Goal: Task Accomplishment & Management: Manage account settings

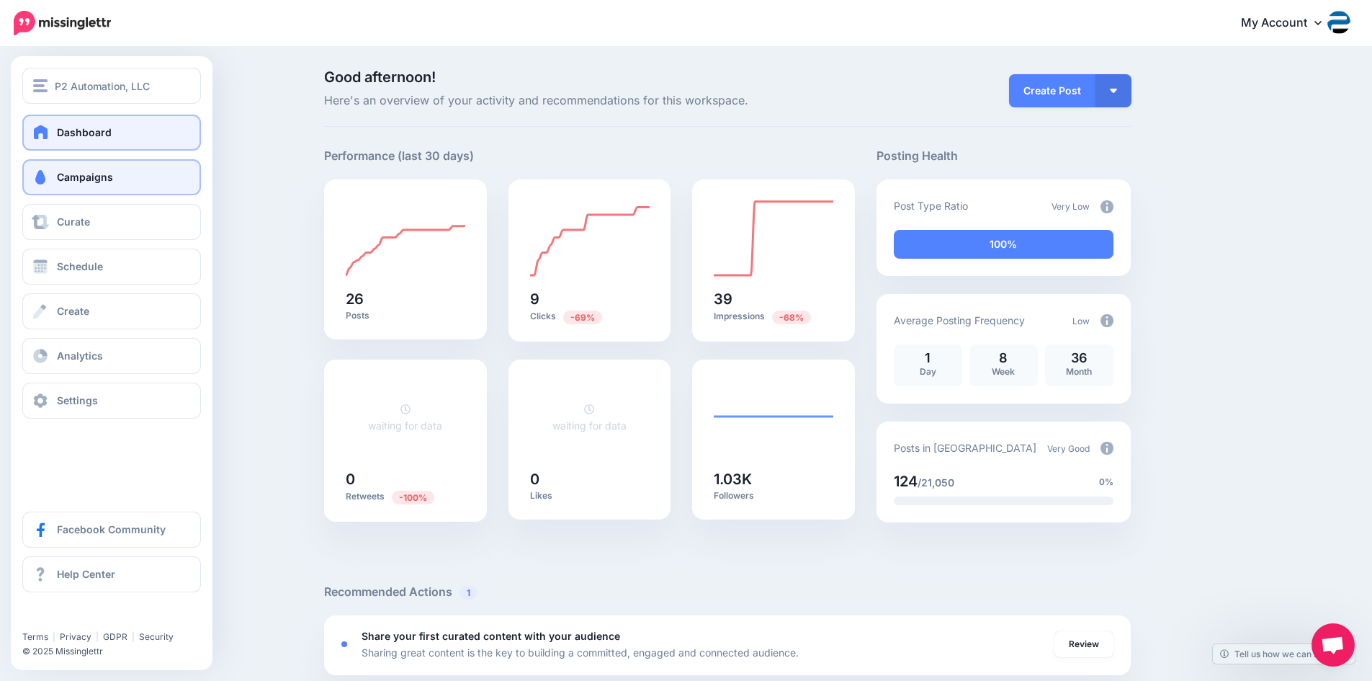
click at [70, 178] on span "Campaigns" at bounding box center [85, 177] width 56 height 12
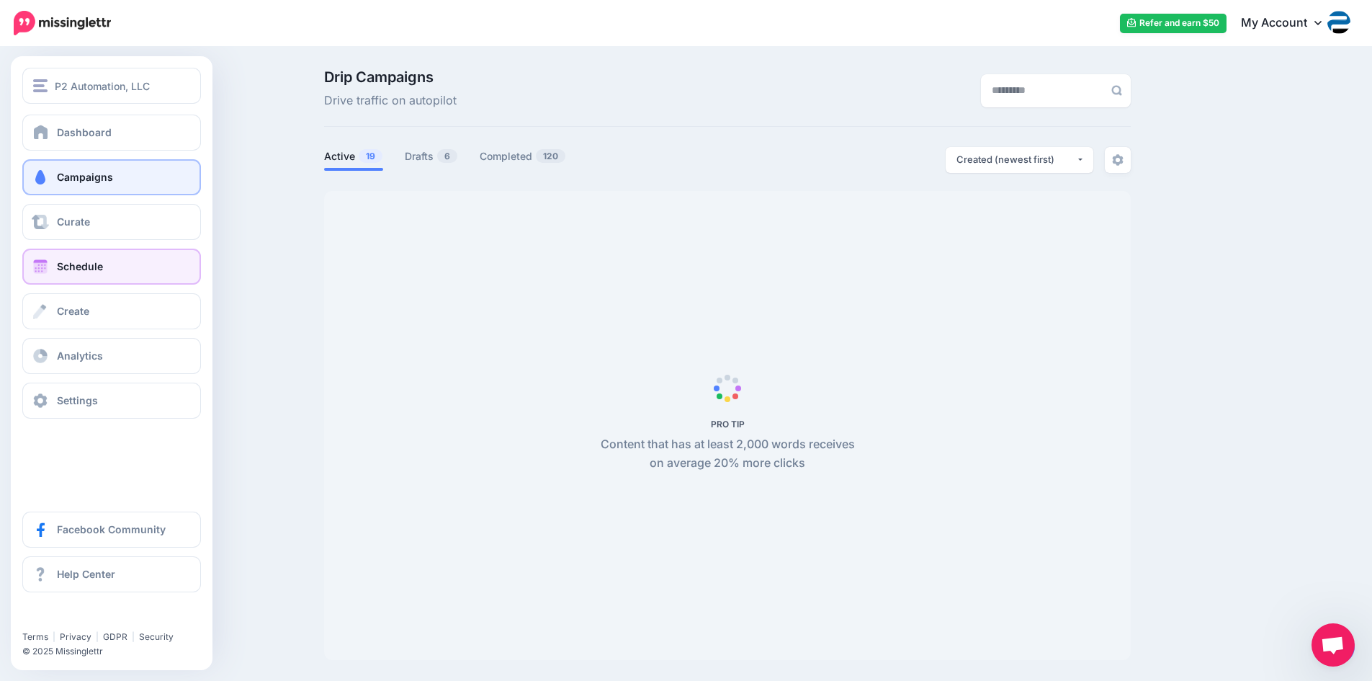
click at [71, 266] on span "Schedule" at bounding box center [80, 266] width 46 height 12
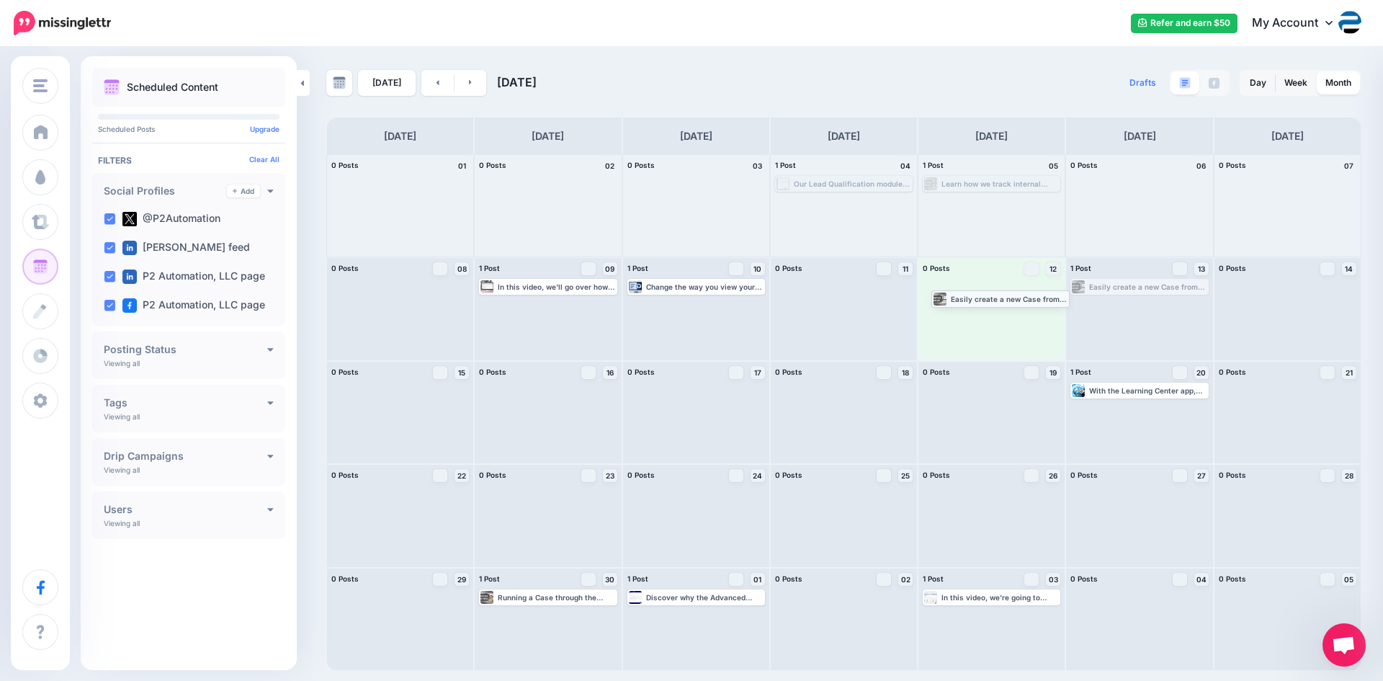
drag, startPoint x: 1131, startPoint y: 287, endPoint x: 992, endPoint y: 298, distance: 139.5
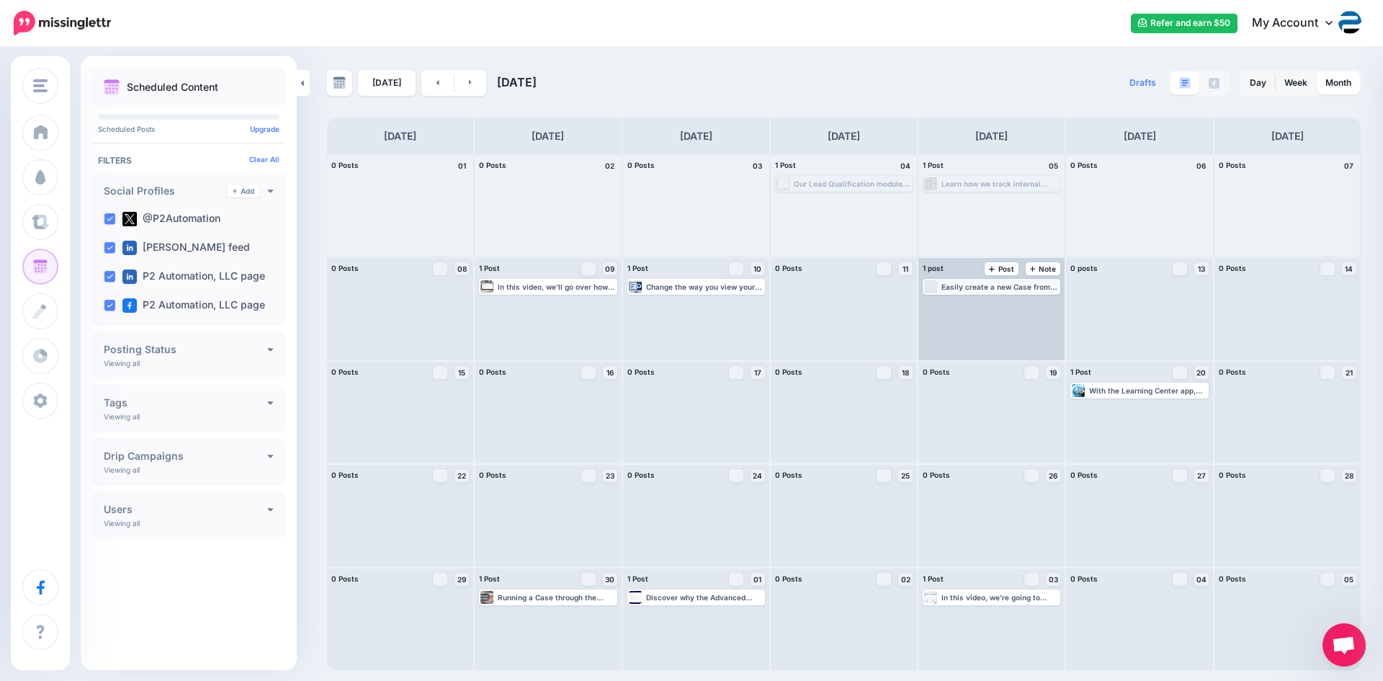
click at [1003, 292] on div "Loading Easily create a new Case from an Outlook Email to provide traceability …" at bounding box center [991, 286] width 135 height 13
click at [1025, 307] on img at bounding box center [1026, 303] width 7 height 7
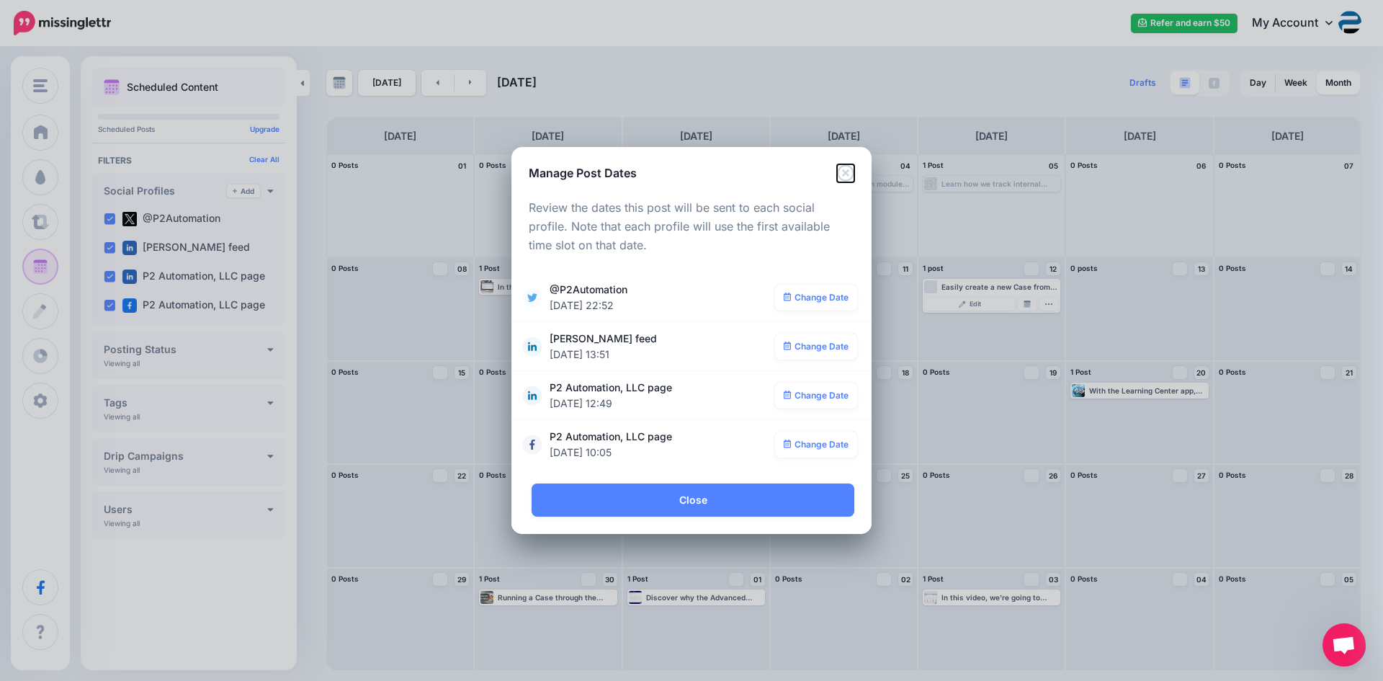
click at [846, 173] on icon "Close" at bounding box center [845, 172] width 17 height 17
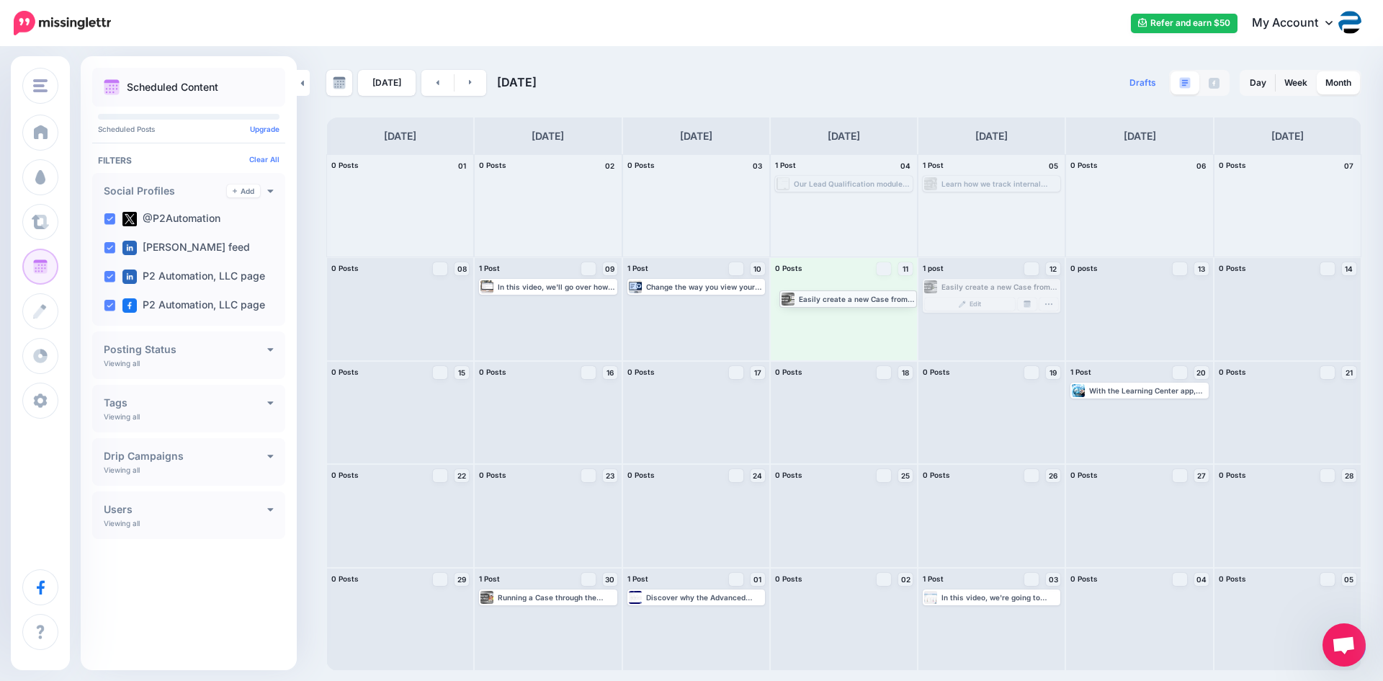
drag, startPoint x: 1012, startPoint y: 287, endPoint x: 869, endPoint y: 298, distance: 143.8
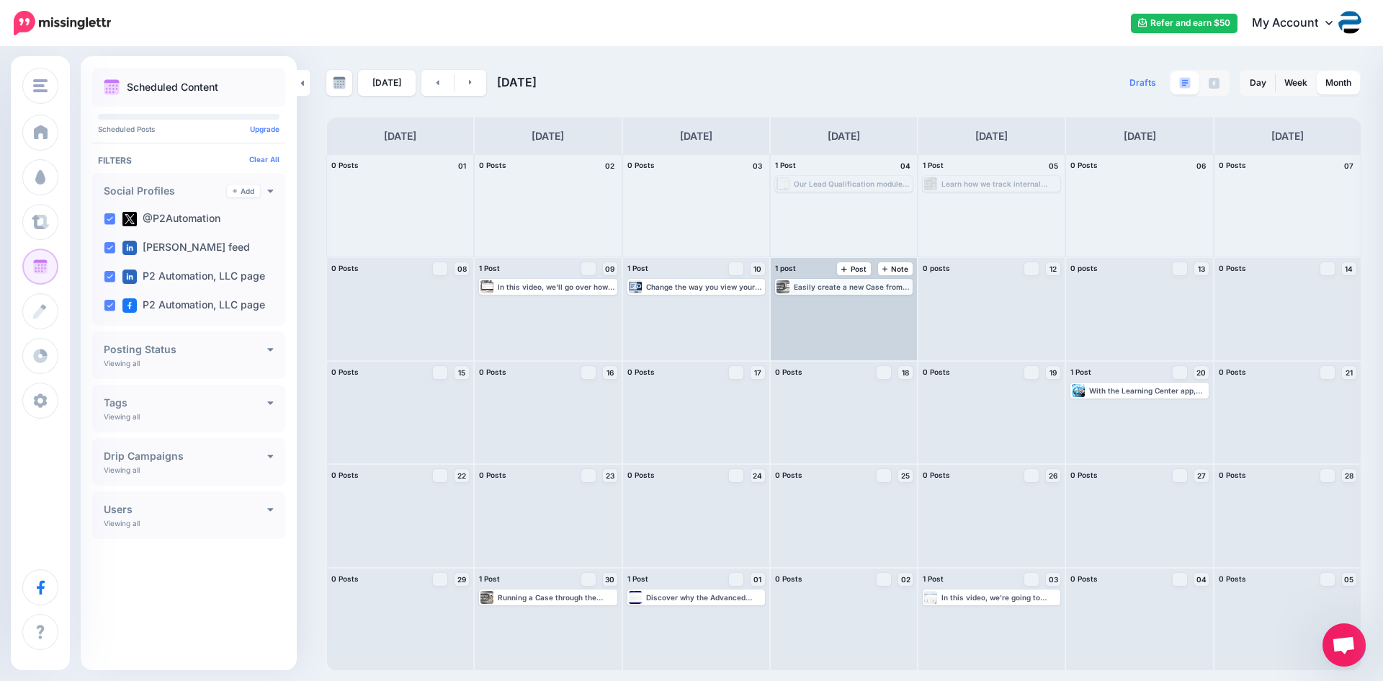
click at [874, 287] on div "Easily create a new Case from an Outlook Email to provide traceability to the o…" at bounding box center [852, 286] width 117 height 9
click at [878, 305] on img at bounding box center [879, 303] width 7 height 7
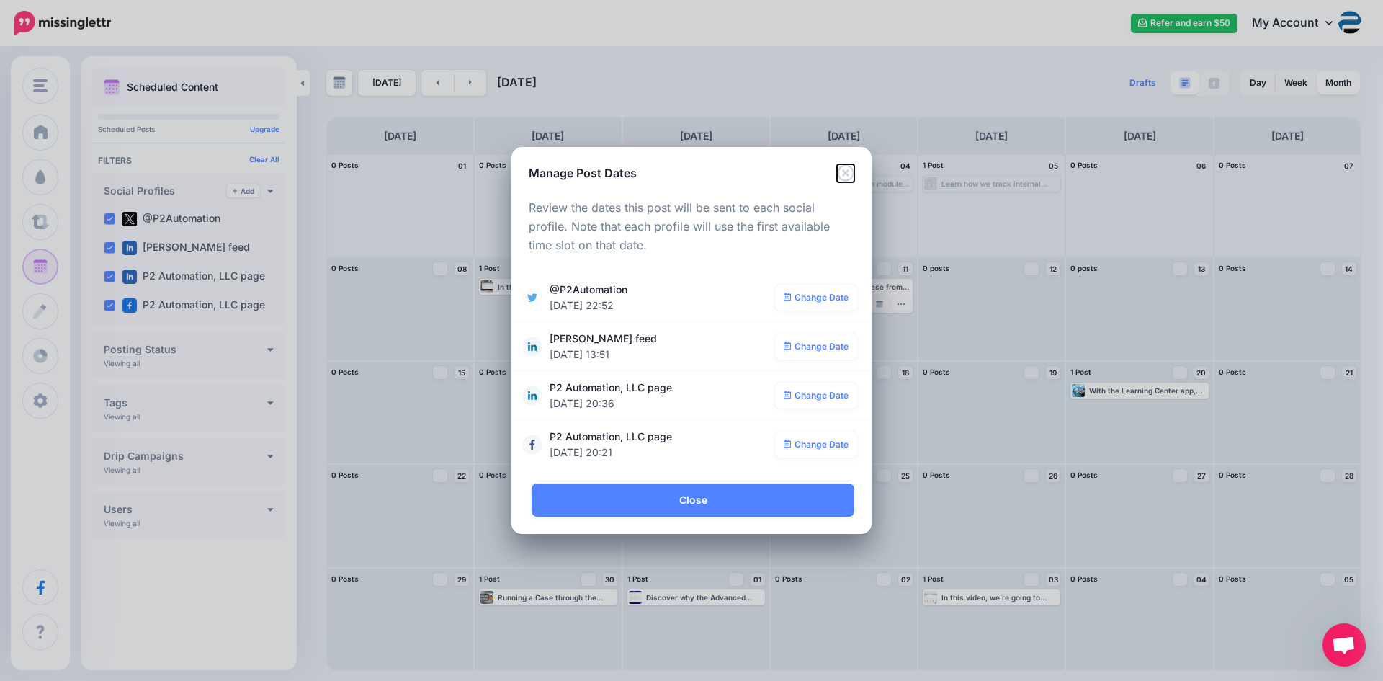
click at [847, 169] on icon "Close" at bounding box center [845, 172] width 17 height 17
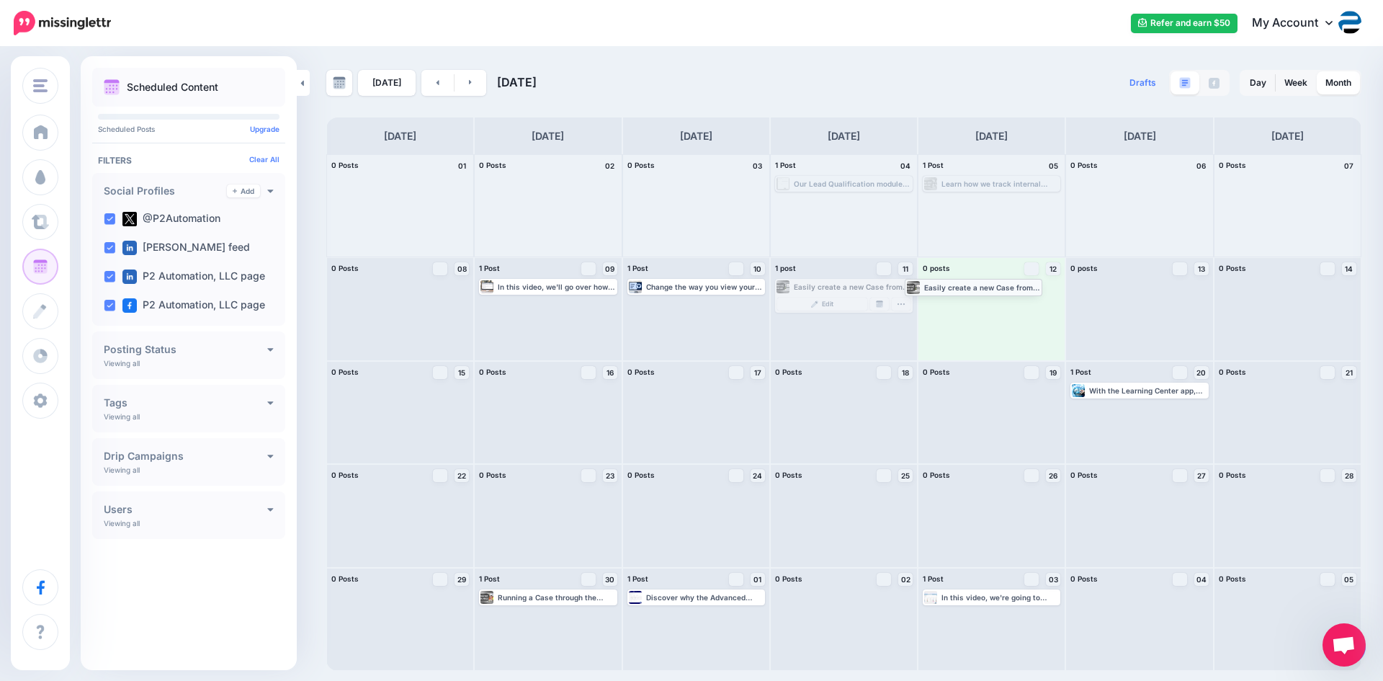
drag, startPoint x: 828, startPoint y: 286, endPoint x: 959, endPoint y: 286, distance: 131.8
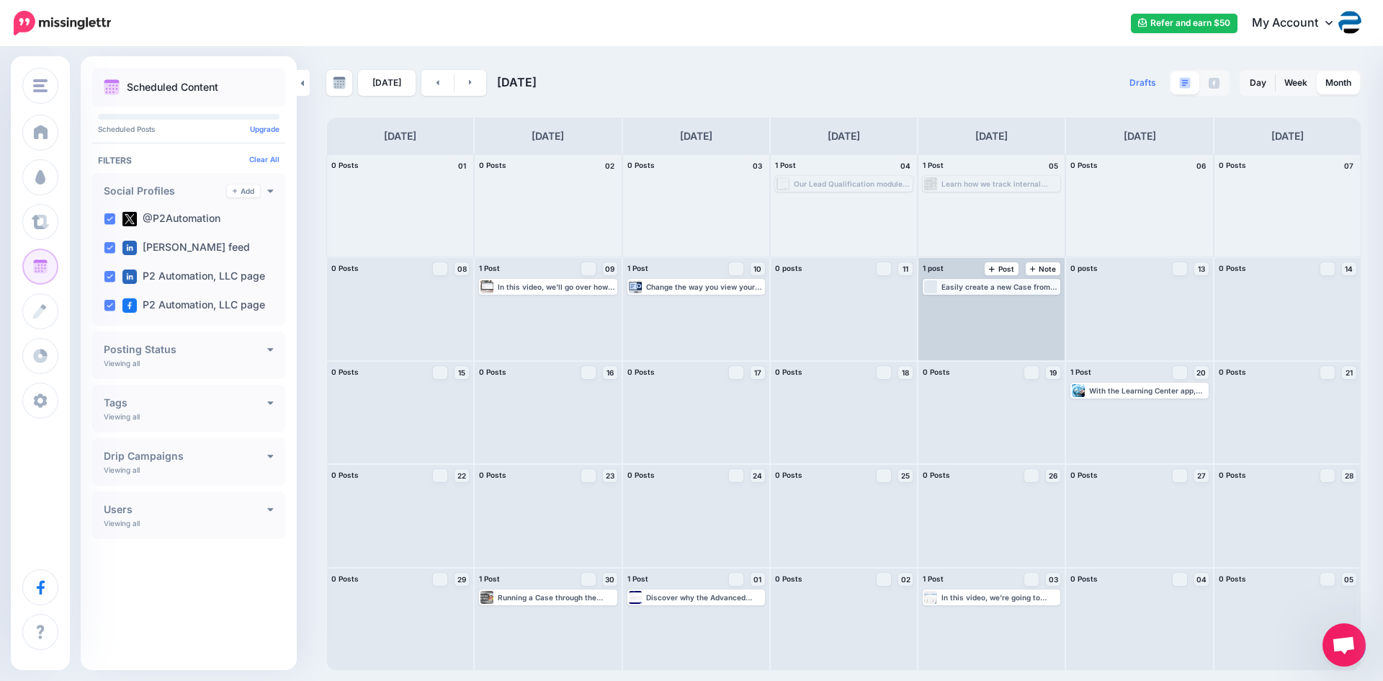
click at [1008, 287] on div "Easily create a new Case from an Outlook Email to provide traceability to the o…" at bounding box center [999, 286] width 117 height 9
click at [1026, 303] on img at bounding box center [1026, 303] width 7 height 7
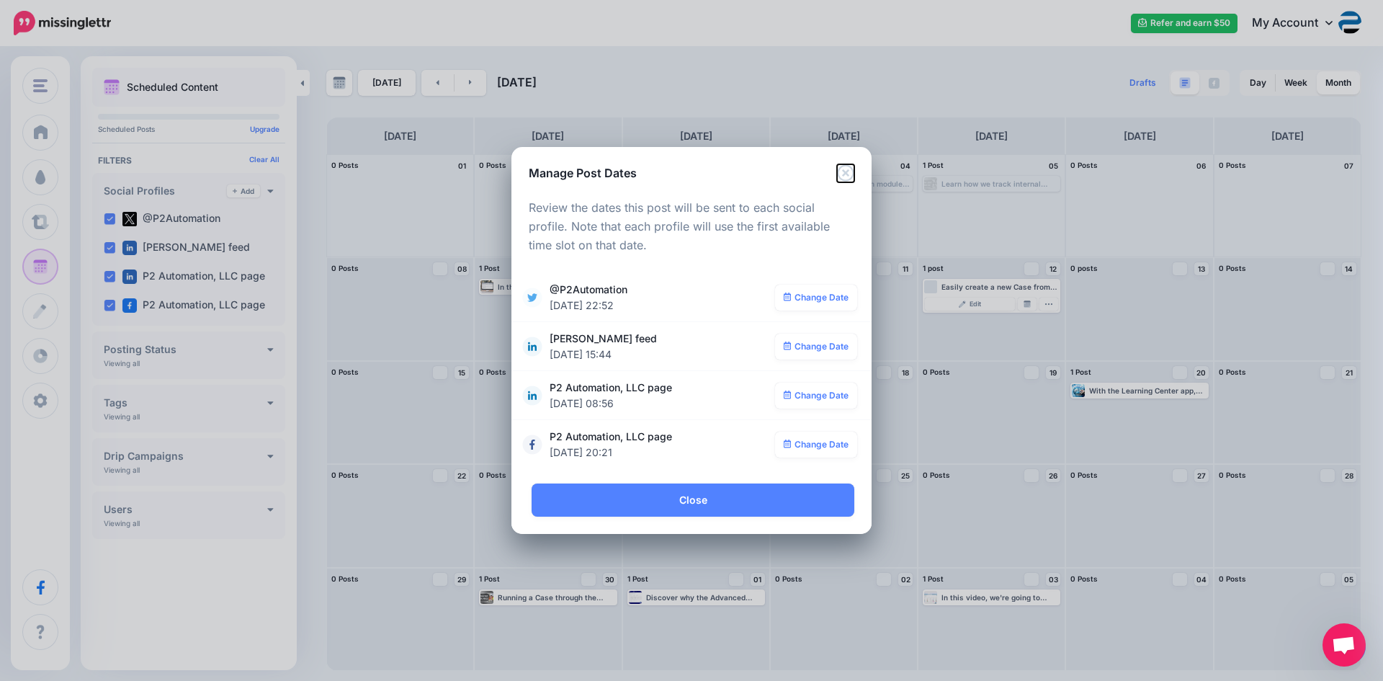
click at [845, 176] on icon "Close" at bounding box center [845, 172] width 17 height 17
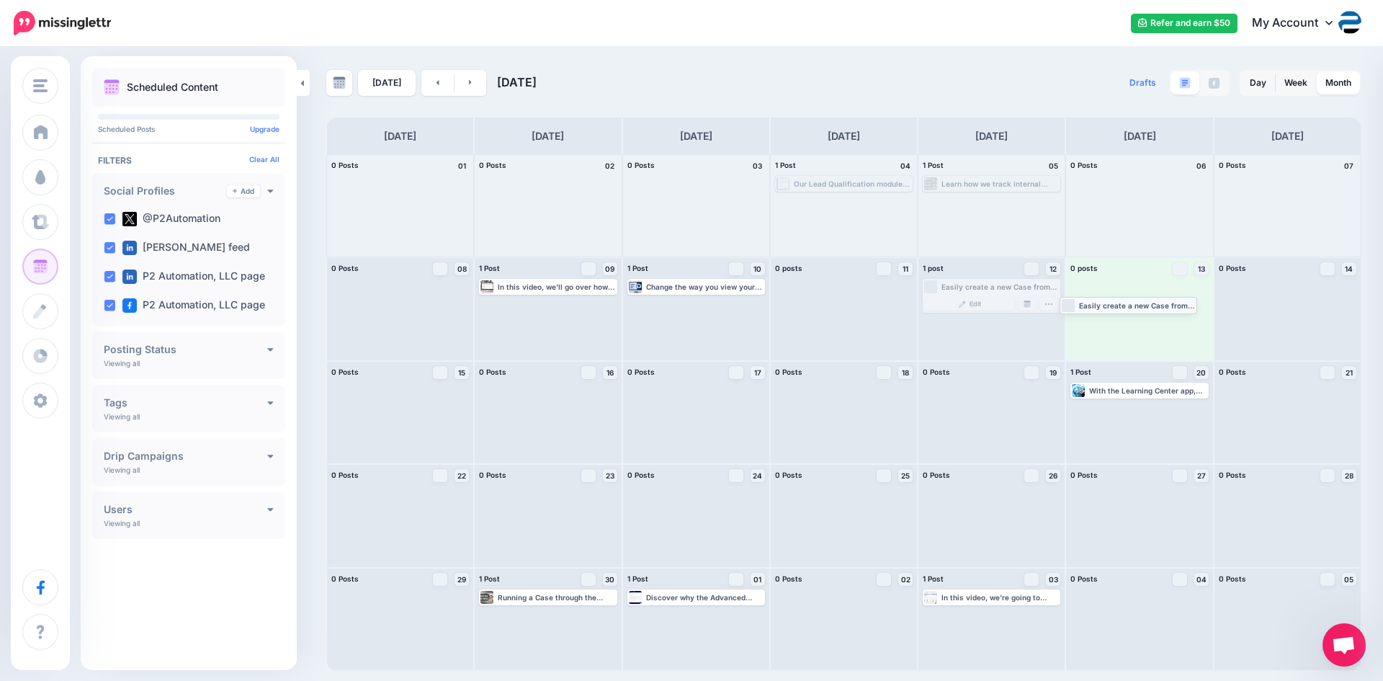
drag, startPoint x: 974, startPoint y: 284, endPoint x: 1111, endPoint y: 302, distance: 138.0
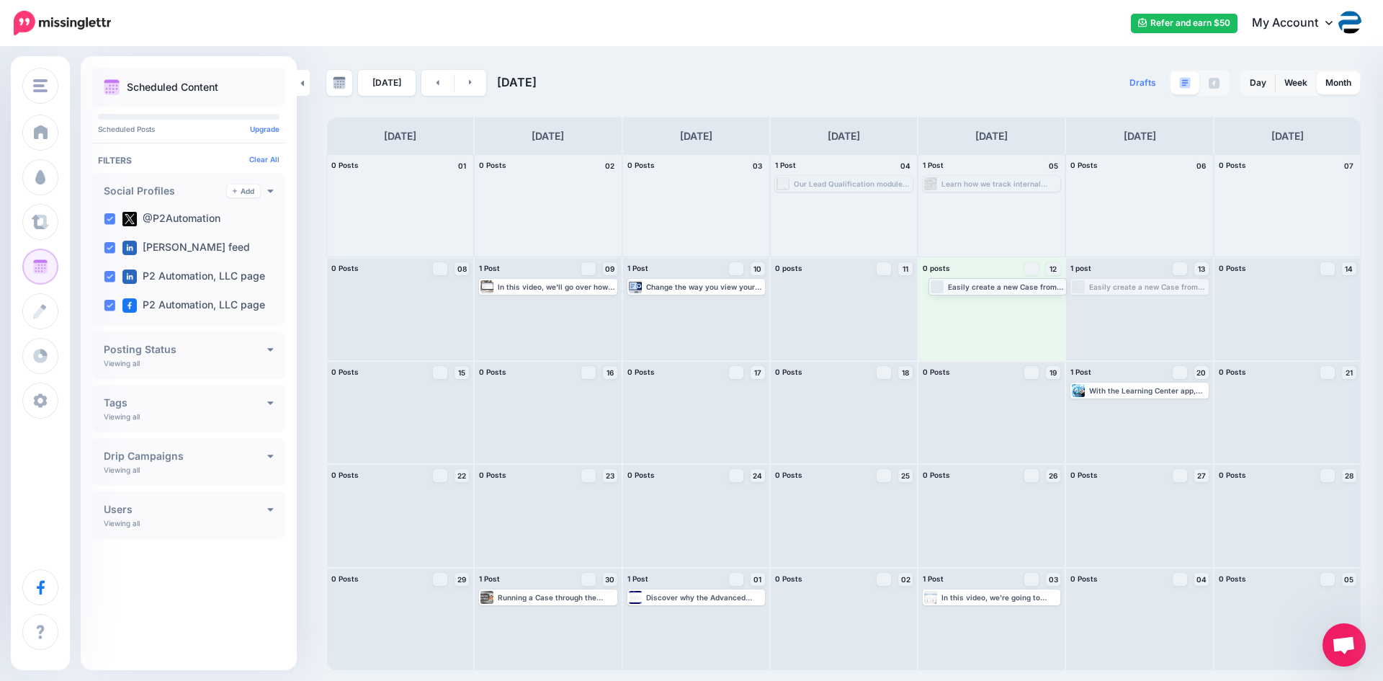
drag, startPoint x: 1119, startPoint y: 288, endPoint x: 973, endPoint y: 287, distance: 146.2
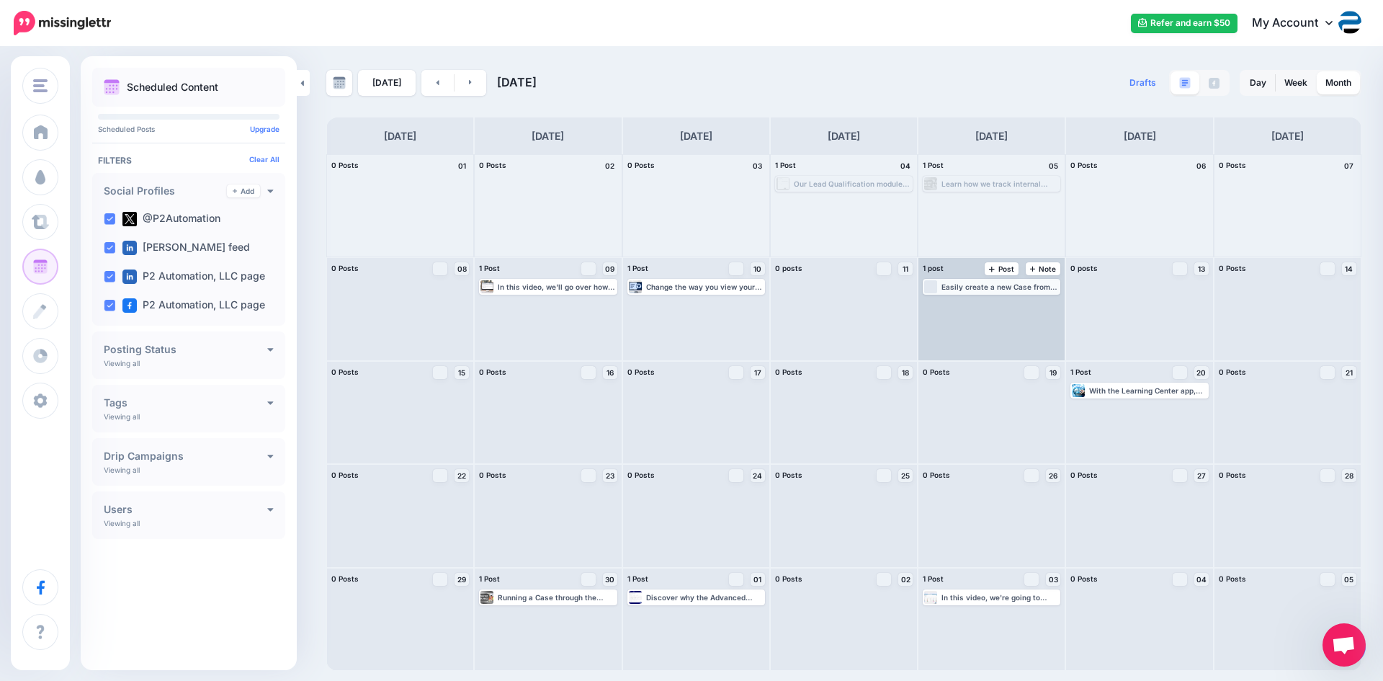
click at [1002, 287] on div "Easily create a new Case from an Outlook Email to provide traceability to the o…" at bounding box center [999, 286] width 117 height 9
click at [1031, 302] on img at bounding box center [1026, 303] width 7 height 7
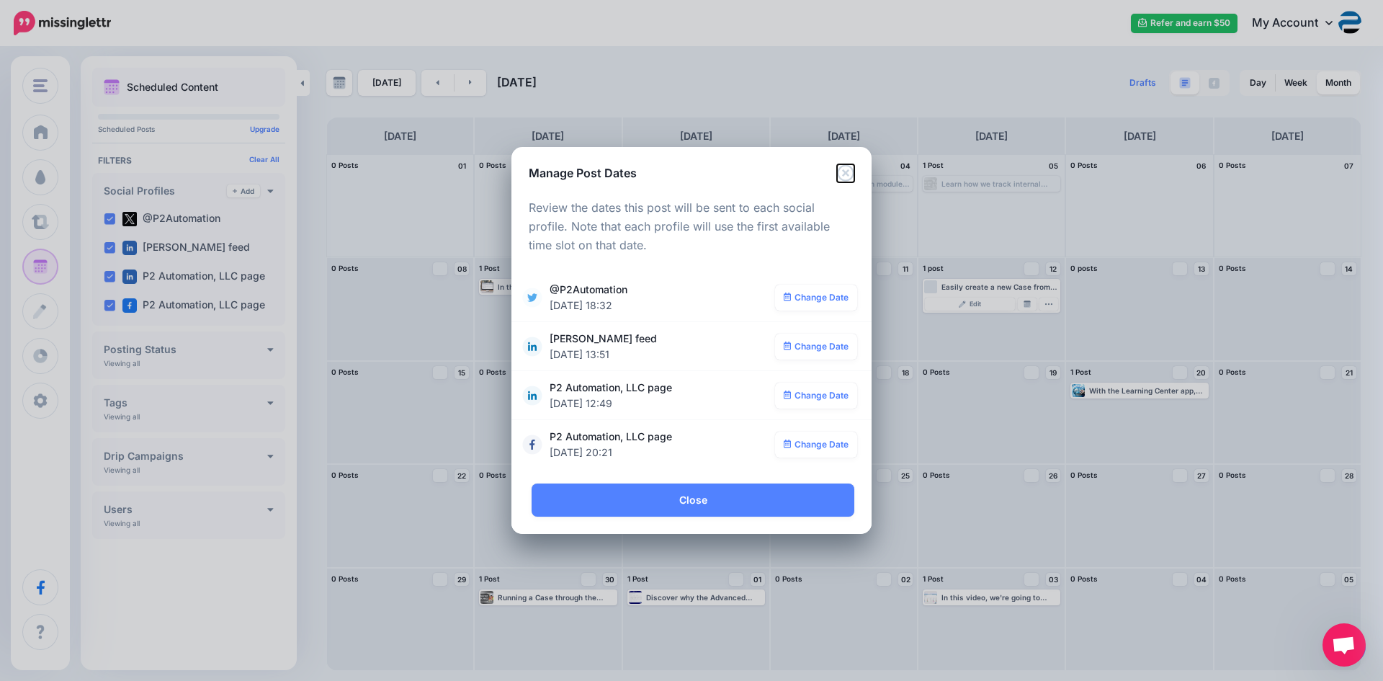
click at [845, 168] on icon "Close" at bounding box center [845, 172] width 17 height 17
